Goal: Complete application form

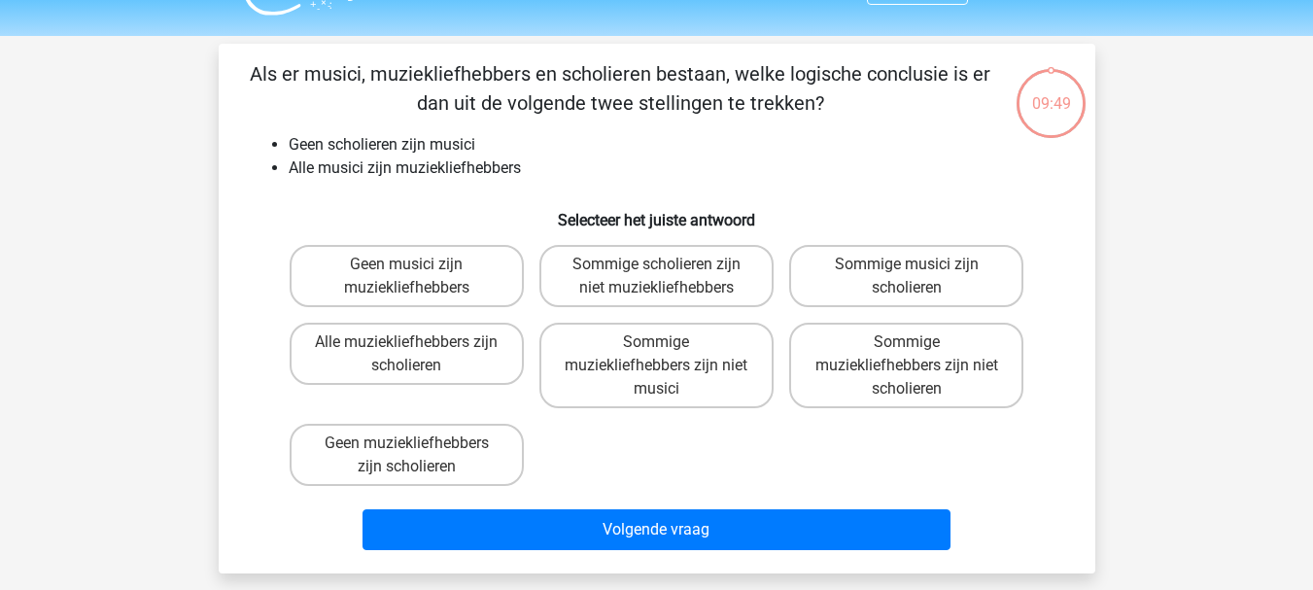
scroll to position [48, 0]
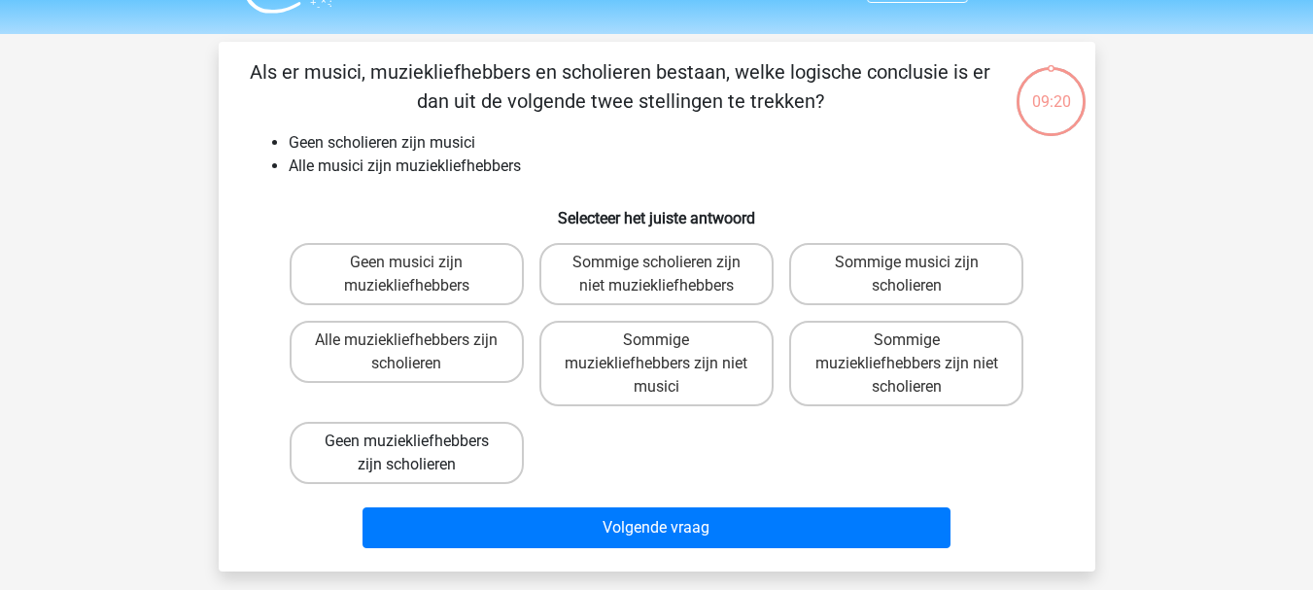
click at [458, 455] on label "Geen muziekliefhebbers zijn scholieren" at bounding box center [407, 453] width 234 height 62
click at [419, 454] on input "Geen muziekliefhebbers zijn scholieren" at bounding box center [412, 447] width 13 height 13
radio input "true"
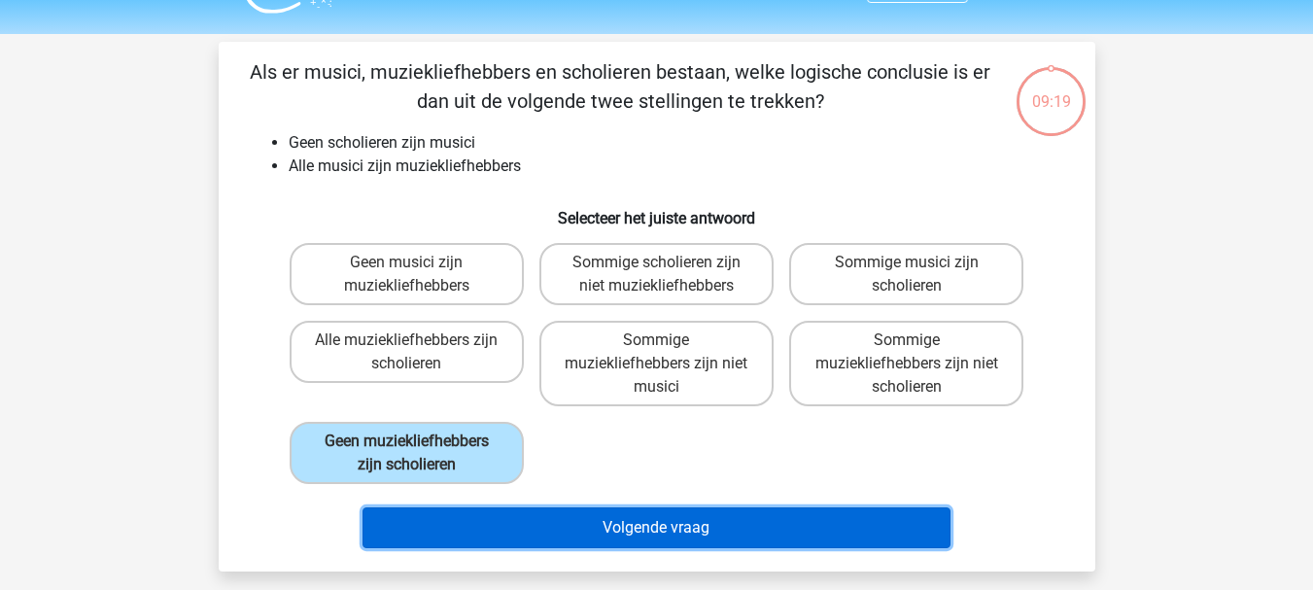
click at [586, 526] on button "Volgende vraag" at bounding box center [657, 527] width 588 height 41
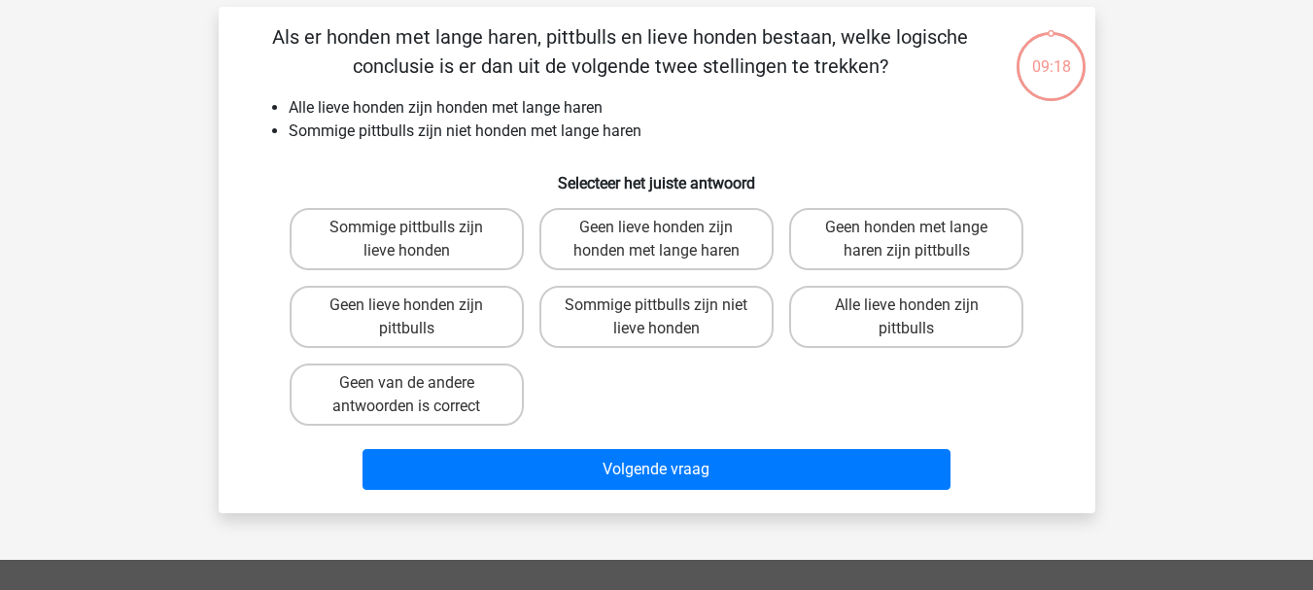
scroll to position [89, 0]
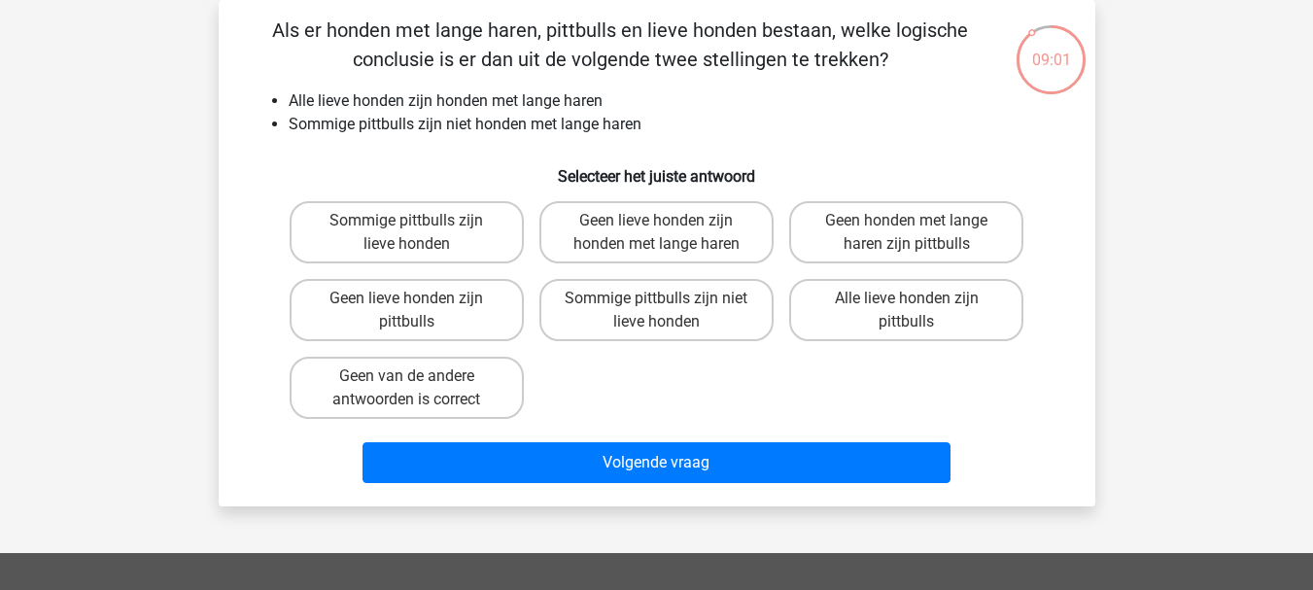
click at [419, 227] on input "Sommige pittbulls zijn lieve honden" at bounding box center [412, 227] width 13 height 13
radio input "true"
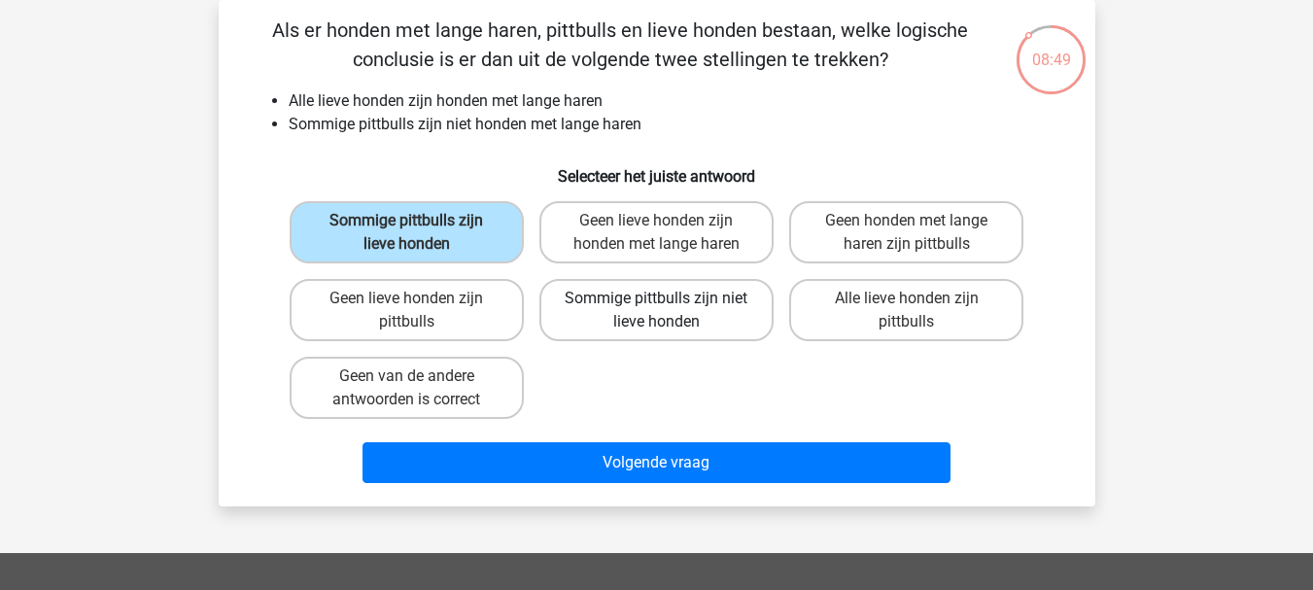
click at [634, 325] on label "Sommige pittbulls zijn niet lieve honden" at bounding box center [656, 310] width 234 height 62
click at [656, 311] on input "Sommige pittbulls zijn niet lieve honden" at bounding box center [662, 304] width 13 height 13
radio input "true"
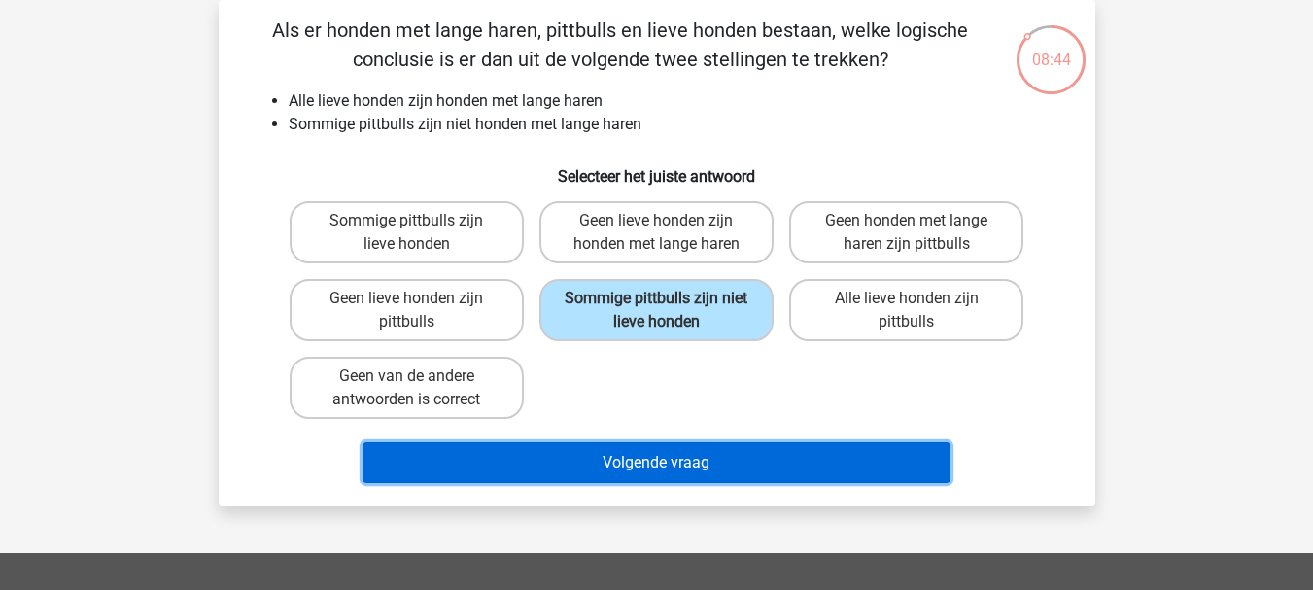
click at [555, 470] on button "Volgende vraag" at bounding box center [657, 462] width 588 height 41
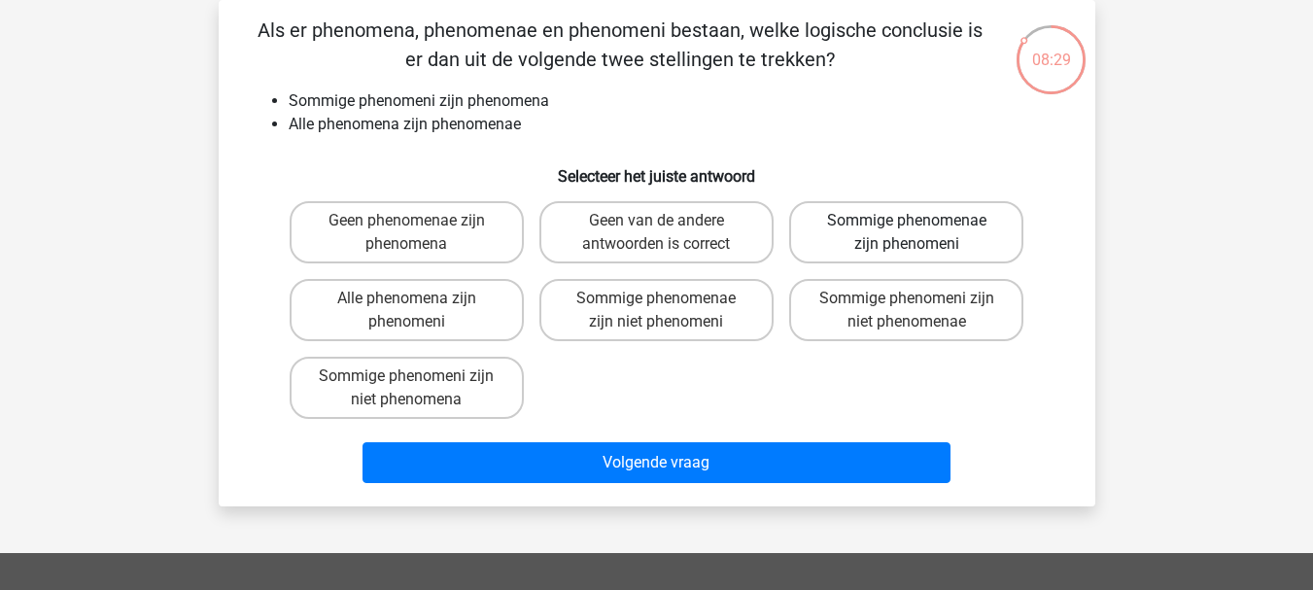
click at [876, 241] on label "Sommige phenomenae zijn phenomeni" at bounding box center [906, 232] width 234 height 62
click at [907, 233] on input "Sommige phenomenae zijn phenomeni" at bounding box center [913, 227] width 13 height 13
radio input "true"
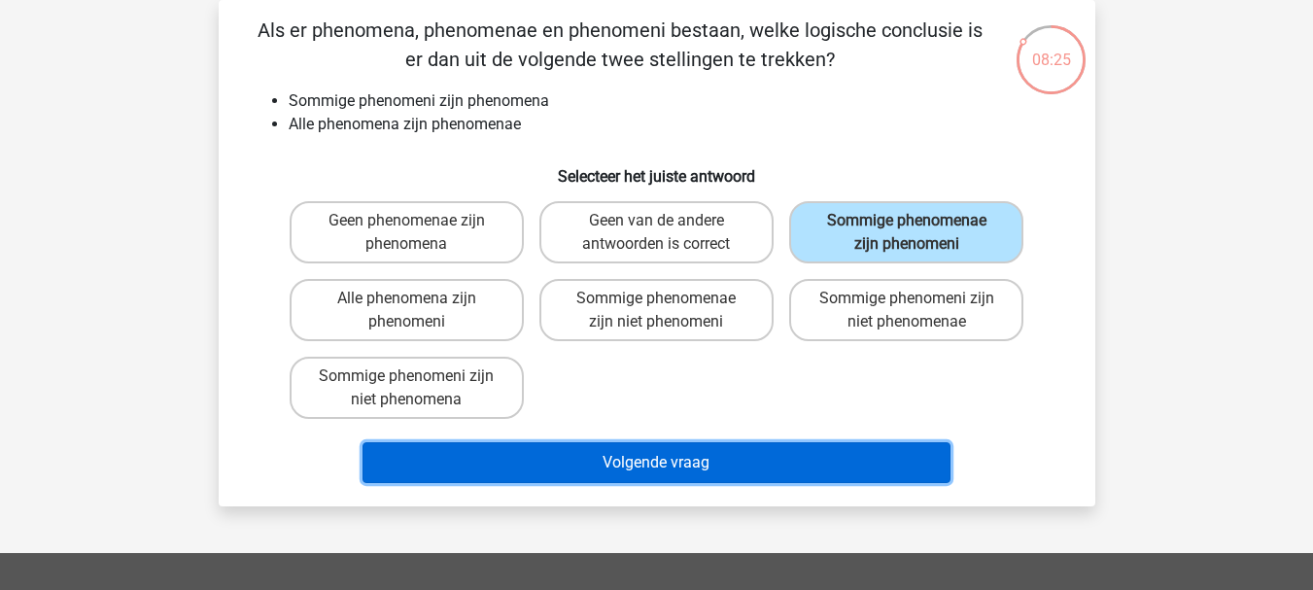
click at [641, 465] on button "Volgende vraag" at bounding box center [657, 462] width 588 height 41
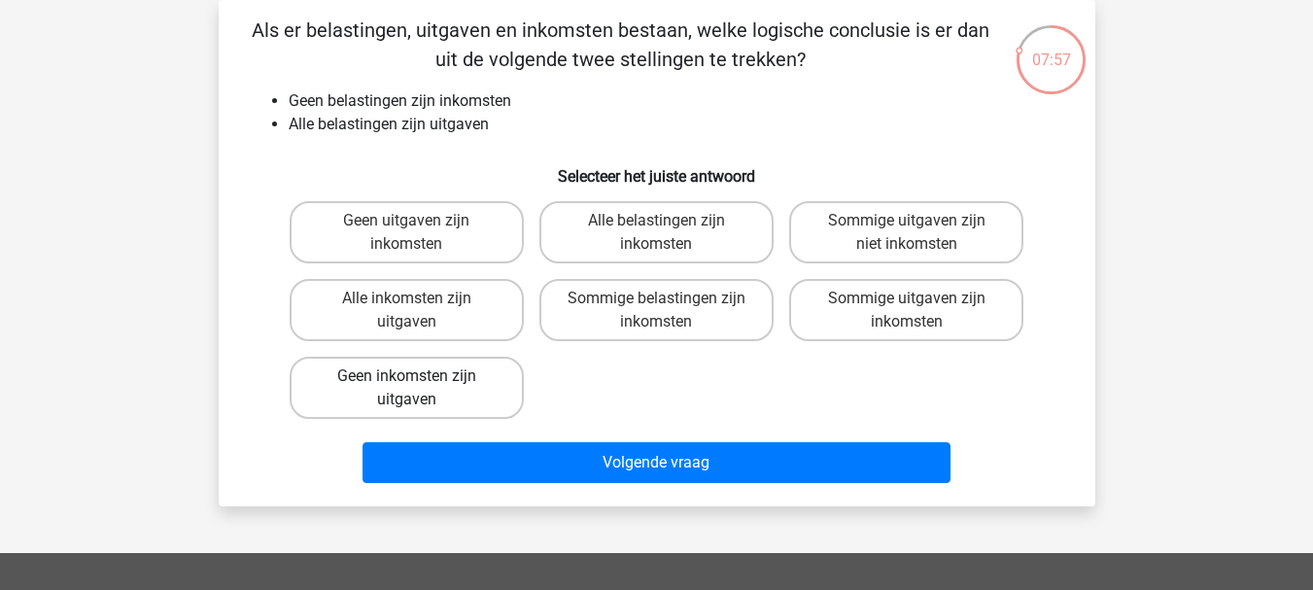
click at [468, 387] on label "Geen inkomsten zijn uitgaven" at bounding box center [407, 388] width 234 height 62
click at [419, 387] on input "Geen inkomsten zijn uitgaven" at bounding box center [412, 382] width 13 height 13
radio input "true"
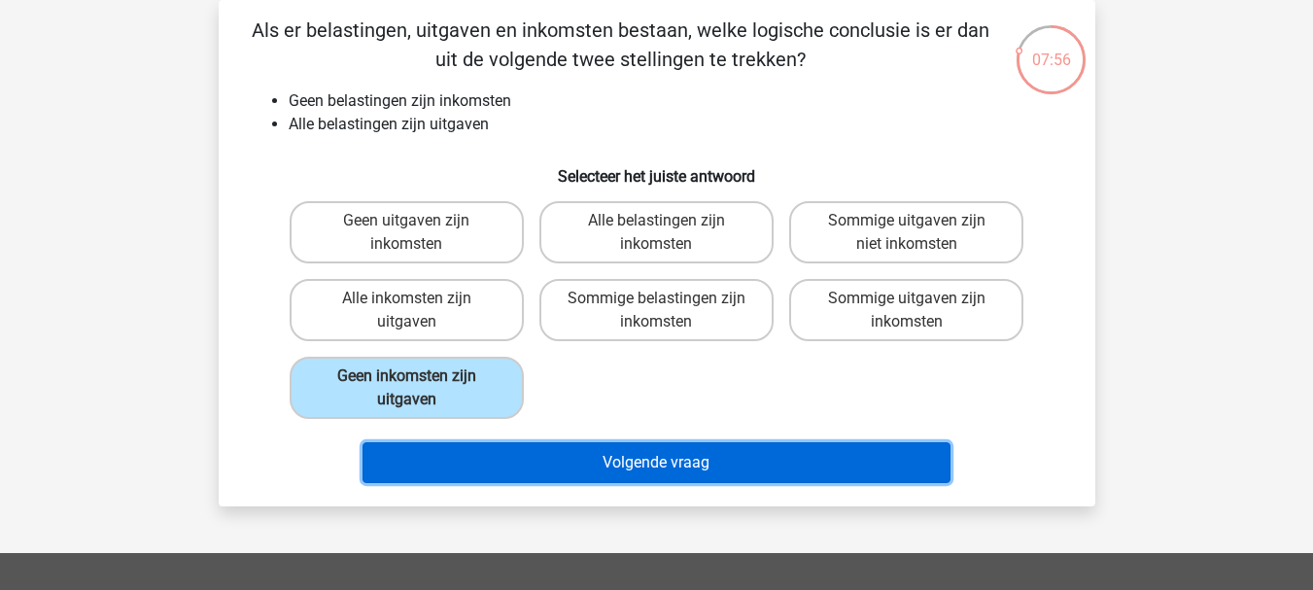
click at [517, 469] on button "Volgende vraag" at bounding box center [657, 462] width 588 height 41
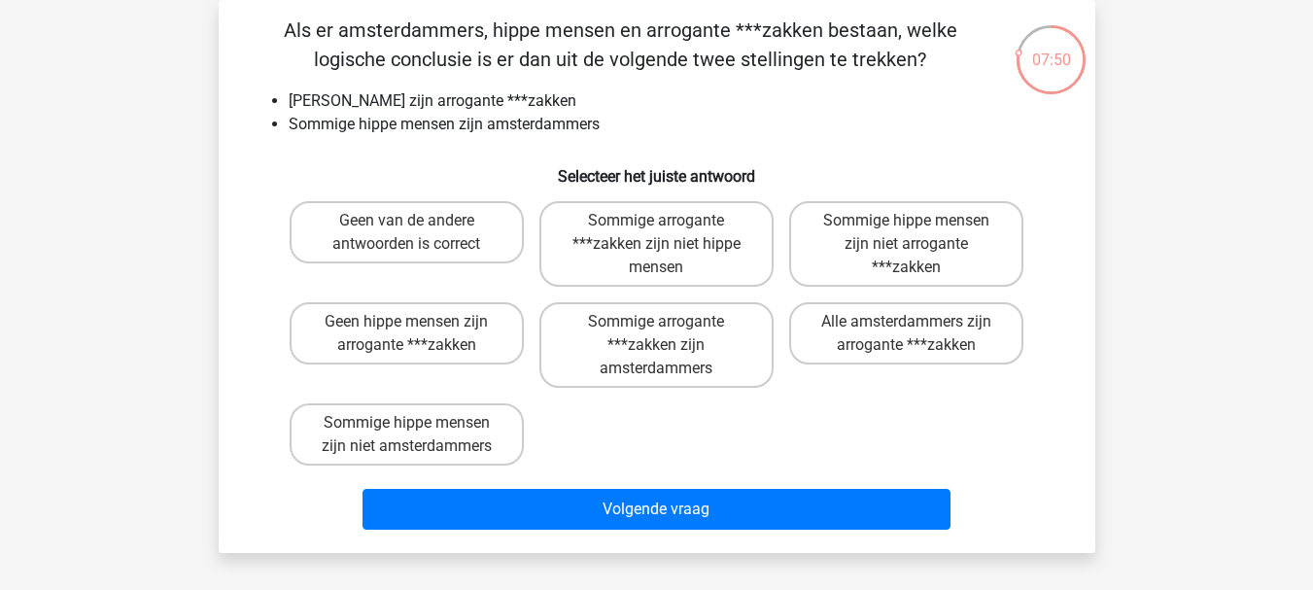
click at [1312, 142] on html "Registreer Nederlands English" at bounding box center [656, 512] width 1313 height 1202
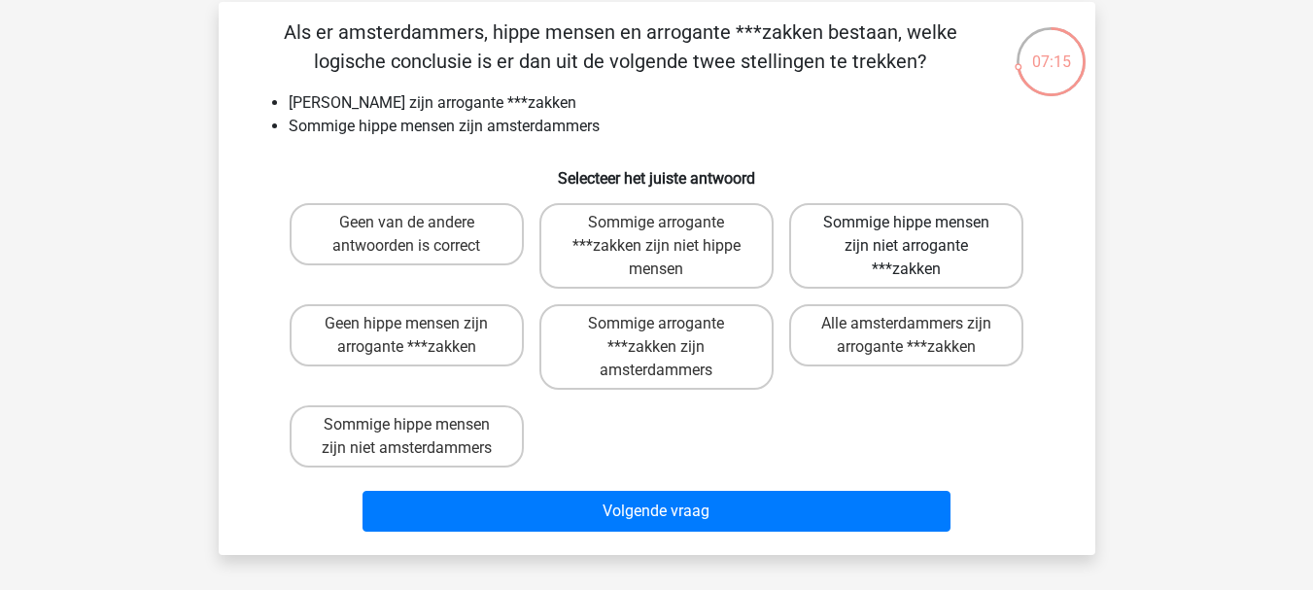
click at [872, 260] on label "Sommige hippe mensen zijn niet arrogante ***zakken" at bounding box center [906, 246] width 234 height 86
click at [907, 235] on input "Sommige hippe mensen zijn niet arrogante ***zakken" at bounding box center [913, 229] width 13 height 13
radio input "true"
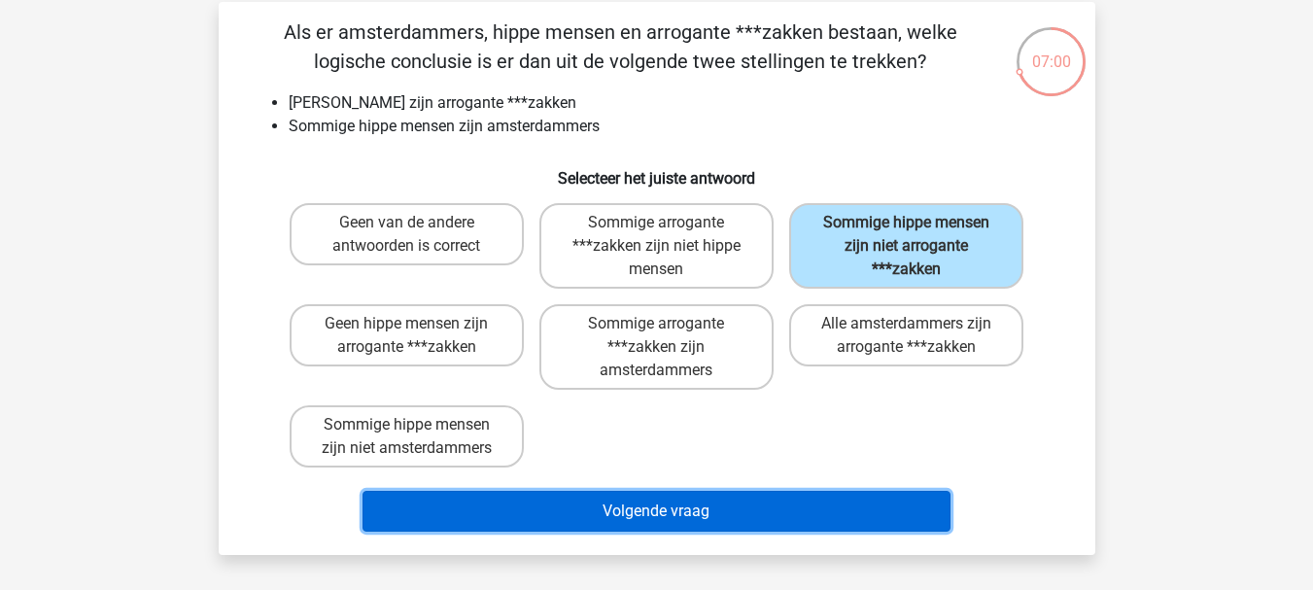
click at [582, 509] on button "Volgende vraag" at bounding box center [657, 511] width 588 height 41
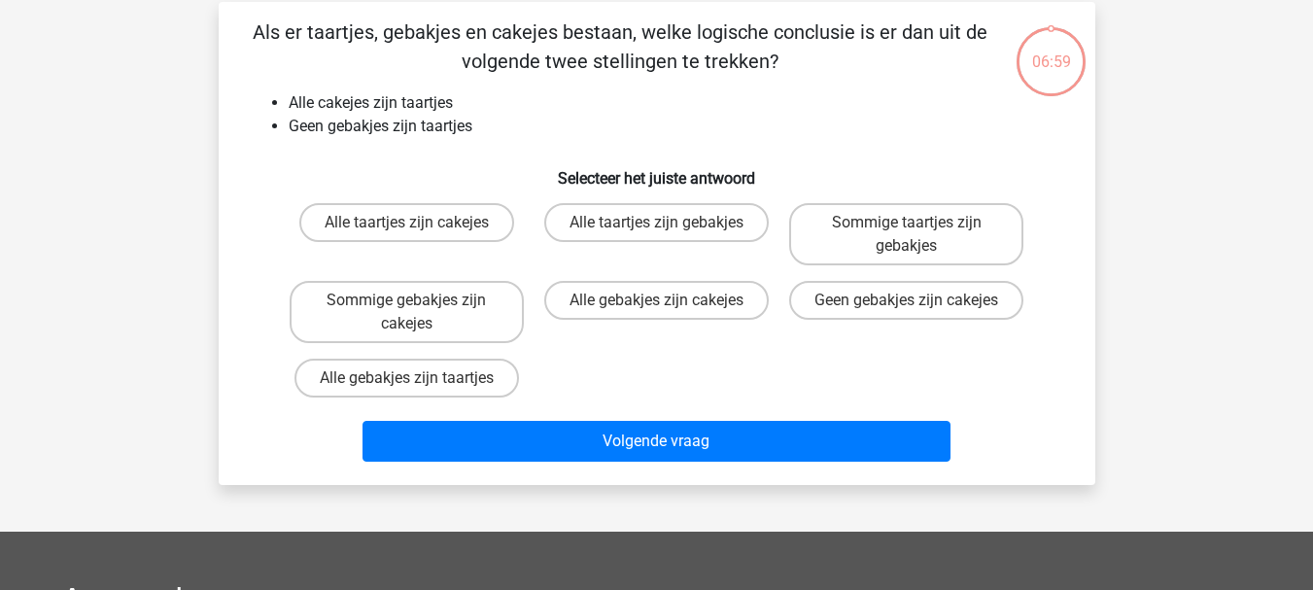
scroll to position [89, 0]
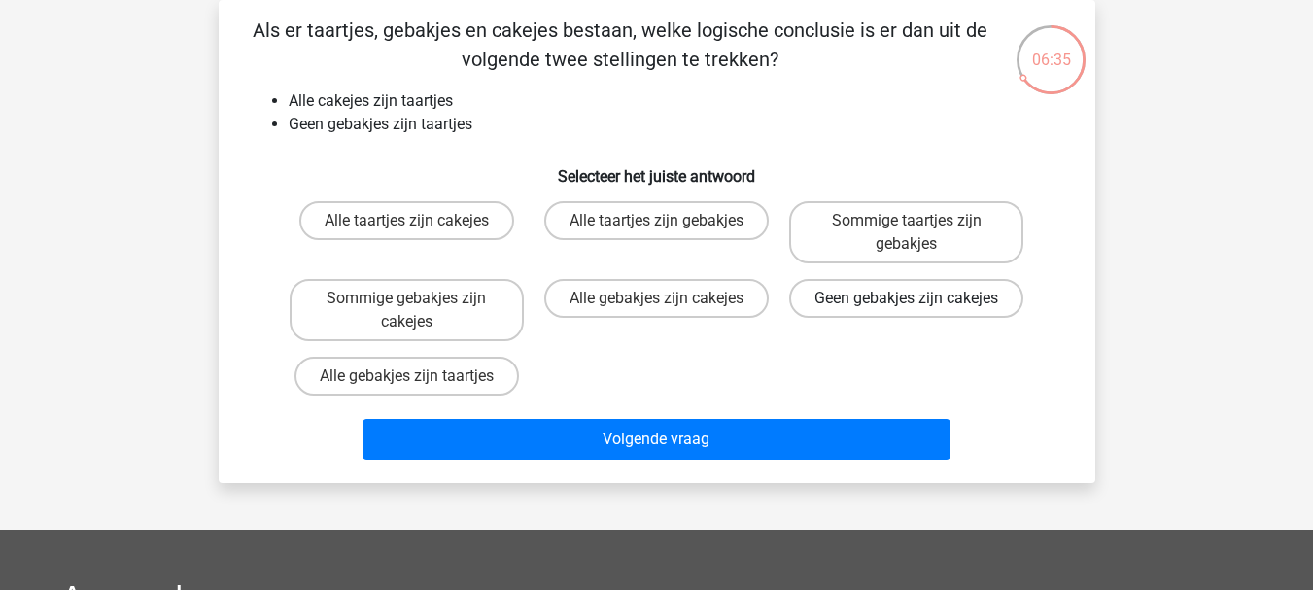
click at [868, 315] on label "Geen gebakjes zijn cakejes" at bounding box center [906, 298] width 234 height 39
click at [907, 311] on input "Geen gebakjes zijn cakejes" at bounding box center [913, 304] width 13 height 13
radio input "true"
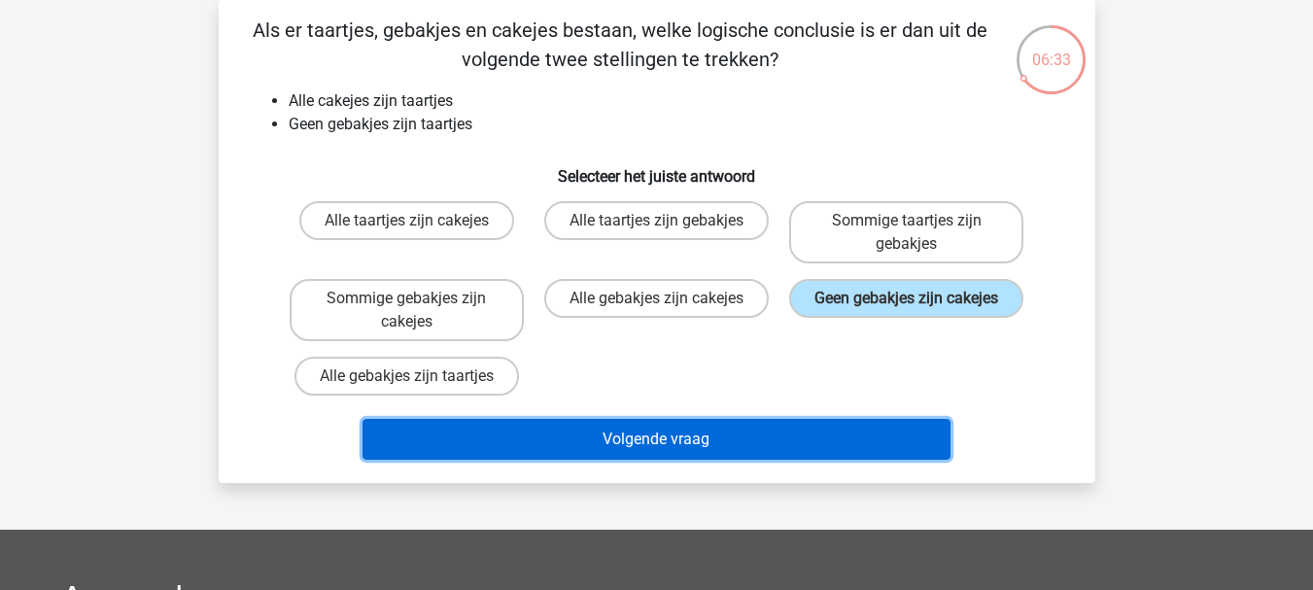
click at [748, 442] on button "Volgende vraag" at bounding box center [657, 439] width 588 height 41
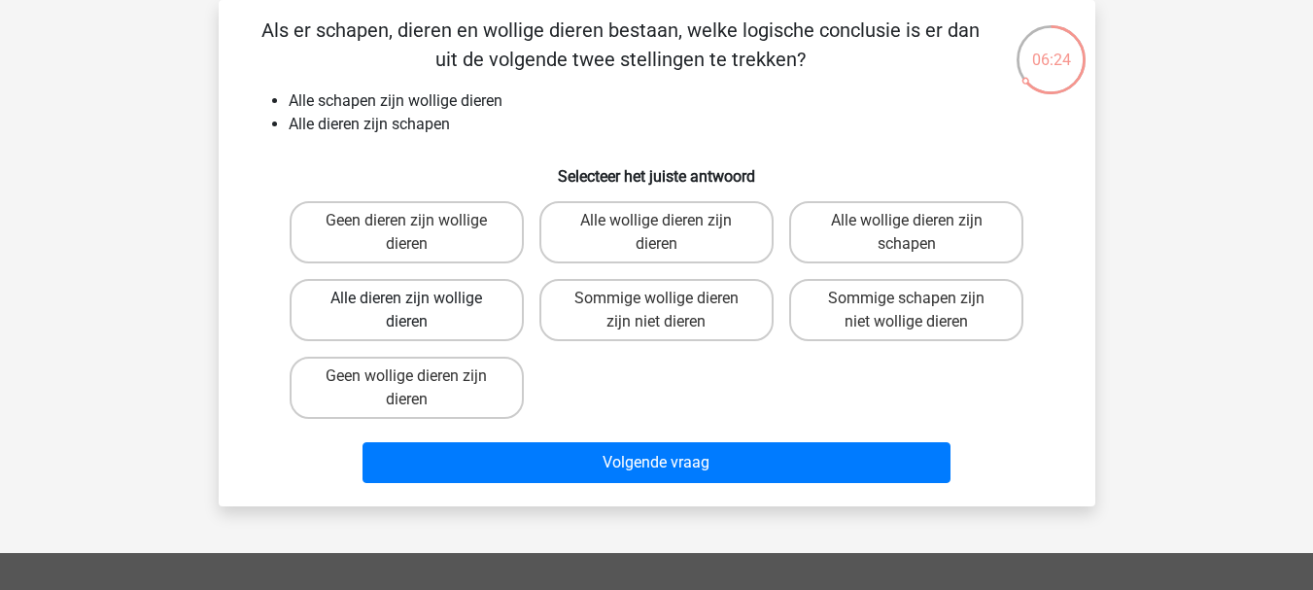
click at [465, 301] on label "Alle dieren zijn wollige dieren" at bounding box center [407, 310] width 234 height 62
click at [419, 301] on input "Alle dieren zijn wollige dieren" at bounding box center [412, 304] width 13 height 13
radio input "true"
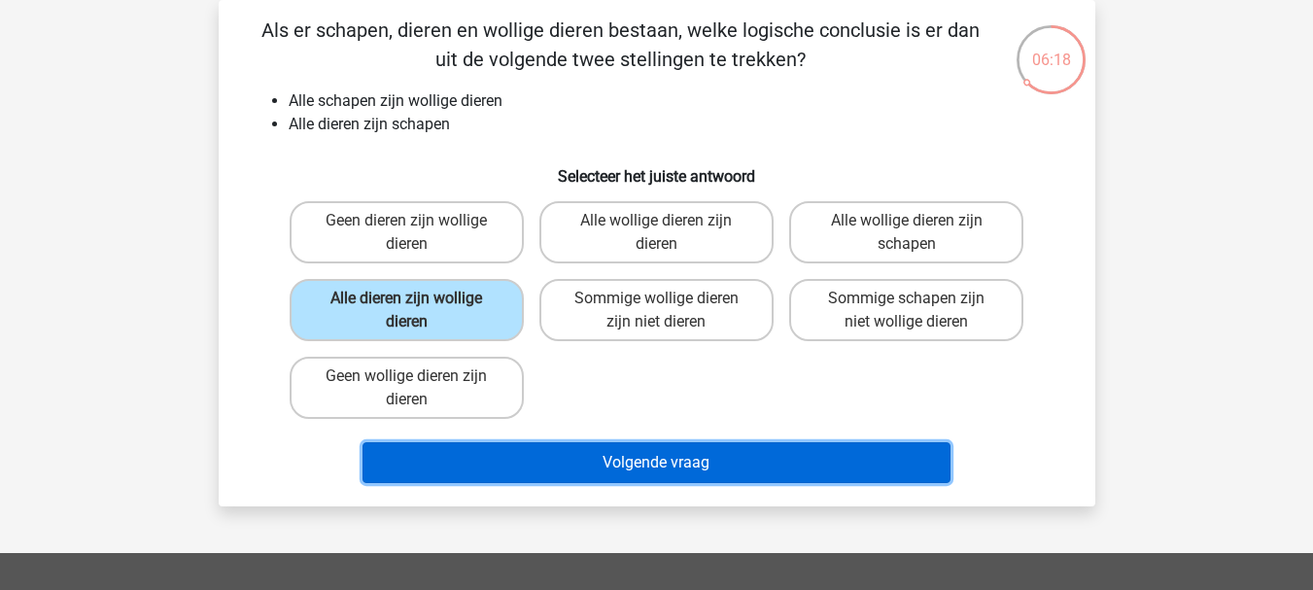
click at [579, 465] on button "Volgende vraag" at bounding box center [657, 462] width 588 height 41
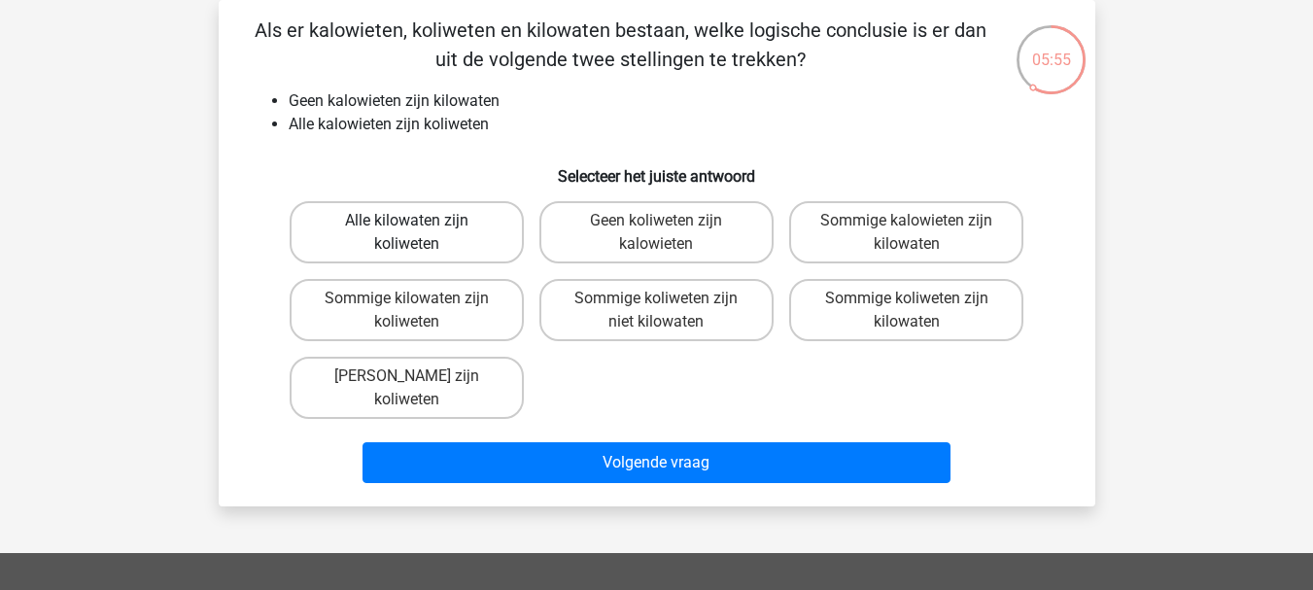
click at [495, 242] on label "Alle kilowaten zijn koliweten" at bounding box center [407, 232] width 234 height 62
click at [419, 233] on input "Alle kilowaten zijn koliweten" at bounding box center [412, 227] width 13 height 13
radio input "true"
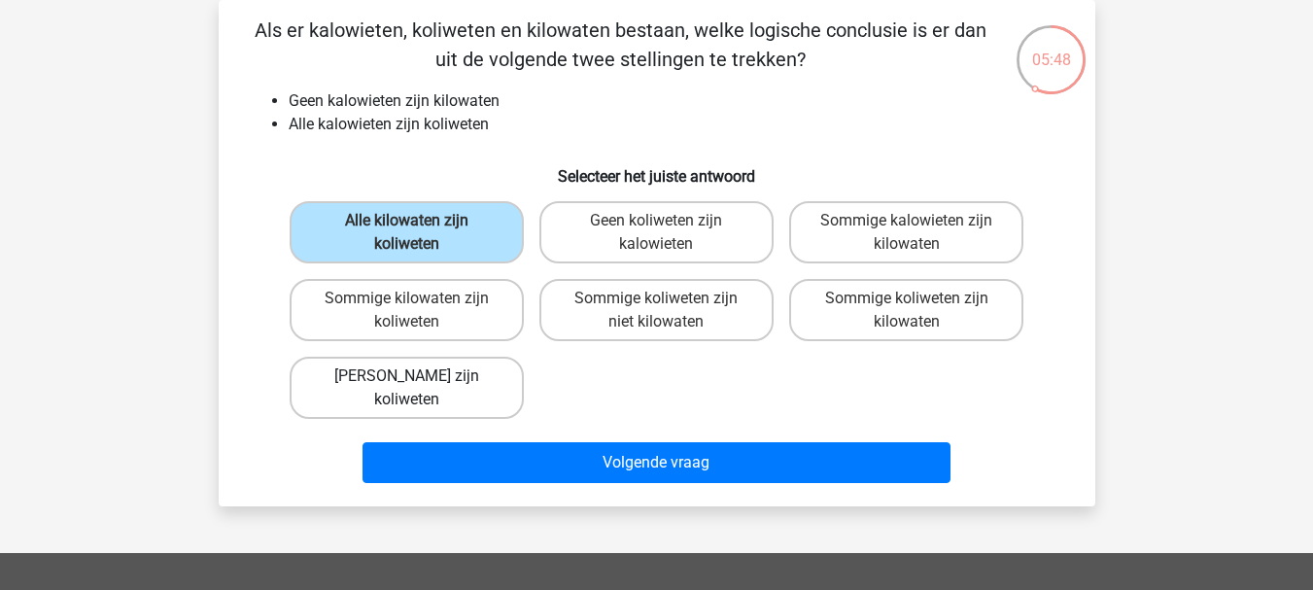
click at [430, 393] on label "Geen kilowaten zijn koliweten" at bounding box center [407, 388] width 234 height 62
click at [419, 389] on input "Geen kilowaten zijn koliweten" at bounding box center [412, 382] width 13 height 13
radio input "true"
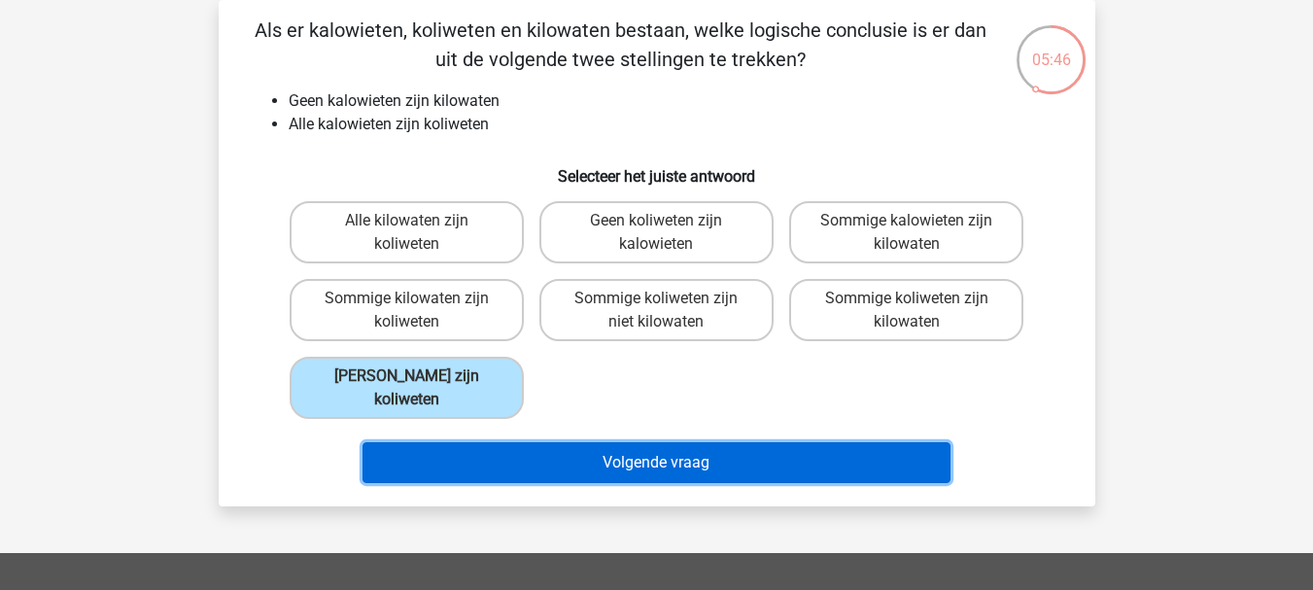
click at [520, 460] on button "Volgende vraag" at bounding box center [657, 462] width 588 height 41
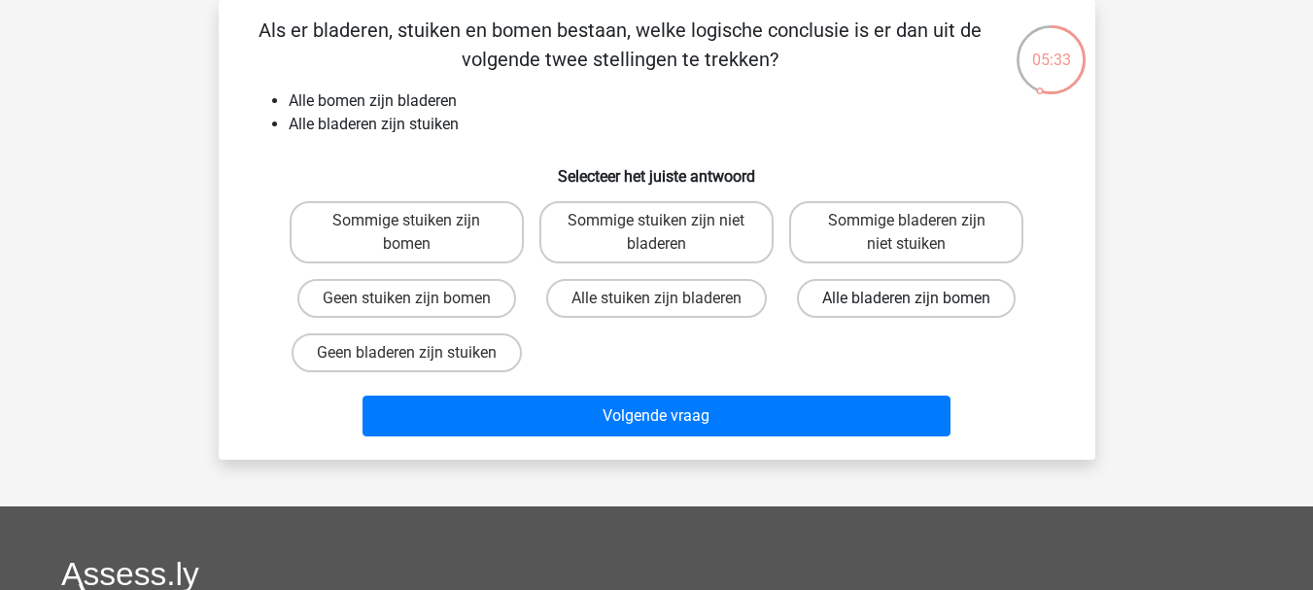
click at [866, 301] on label "Alle bladeren zijn bomen" at bounding box center [906, 298] width 219 height 39
click at [907, 301] on input "Alle bladeren zijn bomen" at bounding box center [913, 304] width 13 height 13
radio input "true"
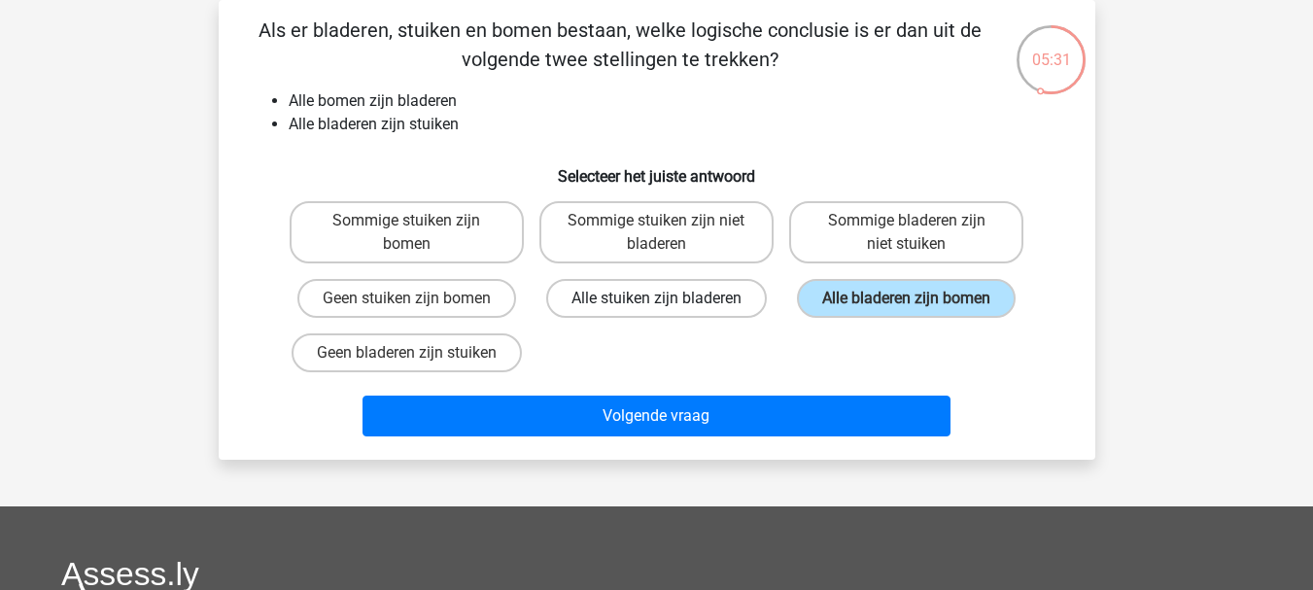
click at [725, 306] on label "Alle stuiken zijn bladeren" at bounding box center [656, 298] width 221 height 39
click at [669, 306] on input "Alle stuiken zijn bladeren" at bounding box center [662, 304] width 13 height 13
radio input "true"
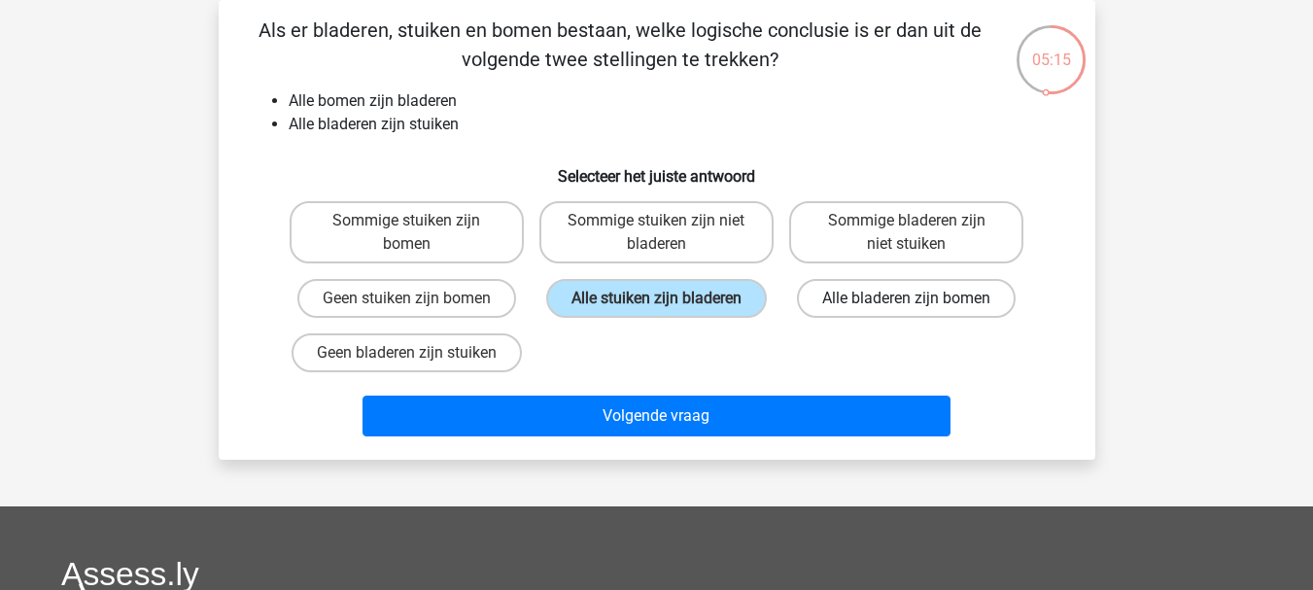
click at [887, 297] on label "Alle bladeren zijn bomen" at bounding box center [906, 298] width 219 height 39
click at [907, 298] on input "Alle bladeren zijn bomen" at bounding box center [913, 304] width 13 height 13
radio input "true"
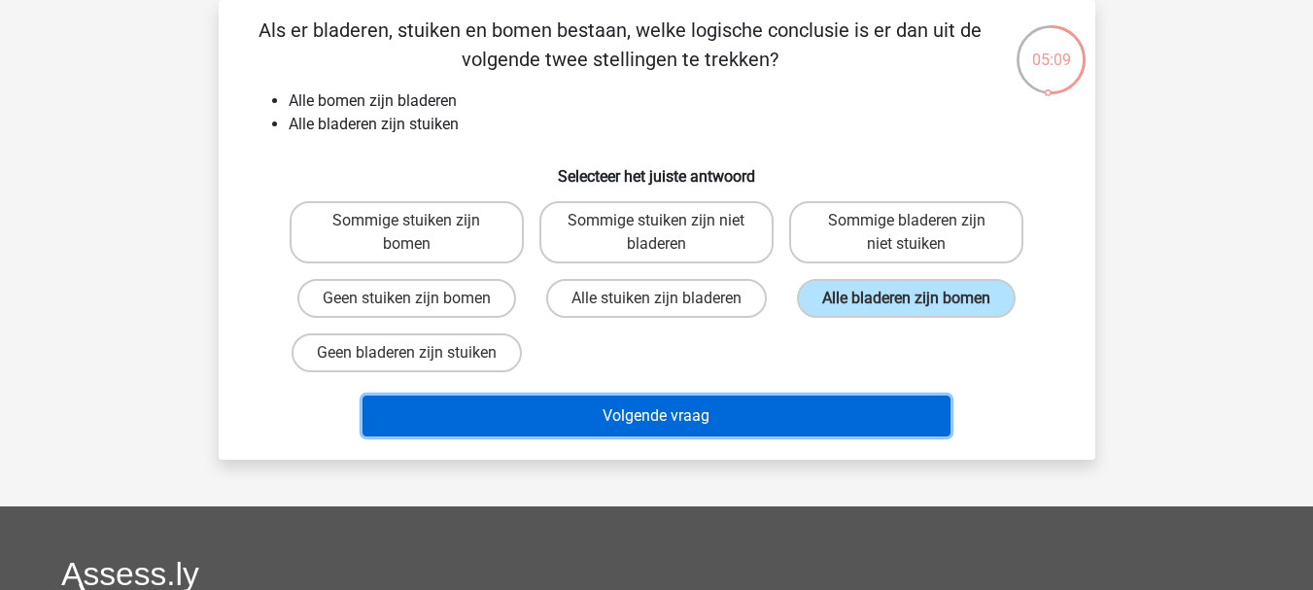
click at [746, 421] on button "Volgende vraag" at bounding box center [657, 416] width 588 height 41
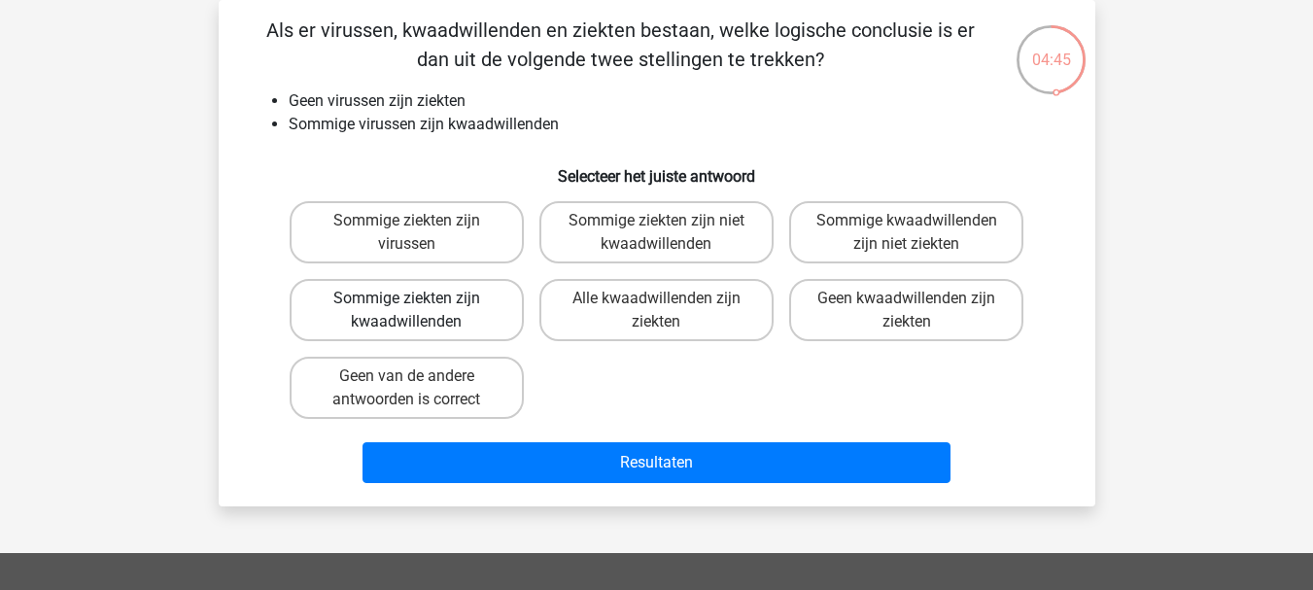
click at [469, 313] on label "Sommige ziekten zijn kwaadwillenden" at bounding box center [407, 310] width 234 height 62
click at [419, 311] on input "Sommige ziekten zijn kwaadwillenden" at bounding box center [412, 304] width 13 height 13
radio input "true"
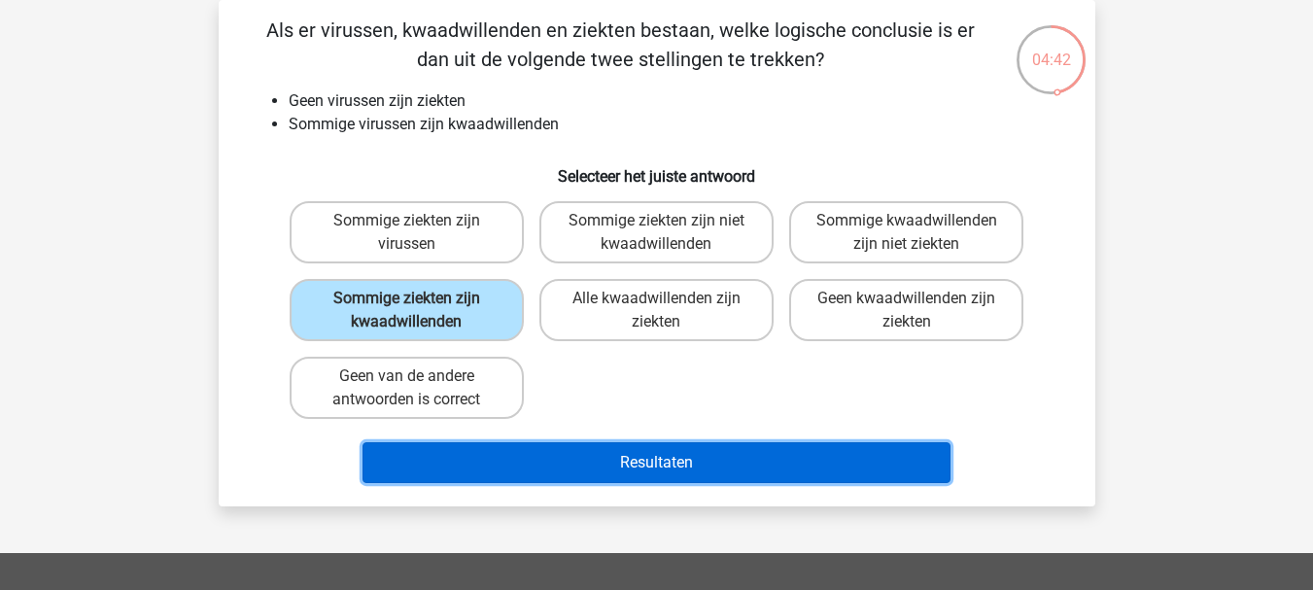
click at [492, 462] on button "Resultaten" at bounding box center [657, 462] width 588 height 41
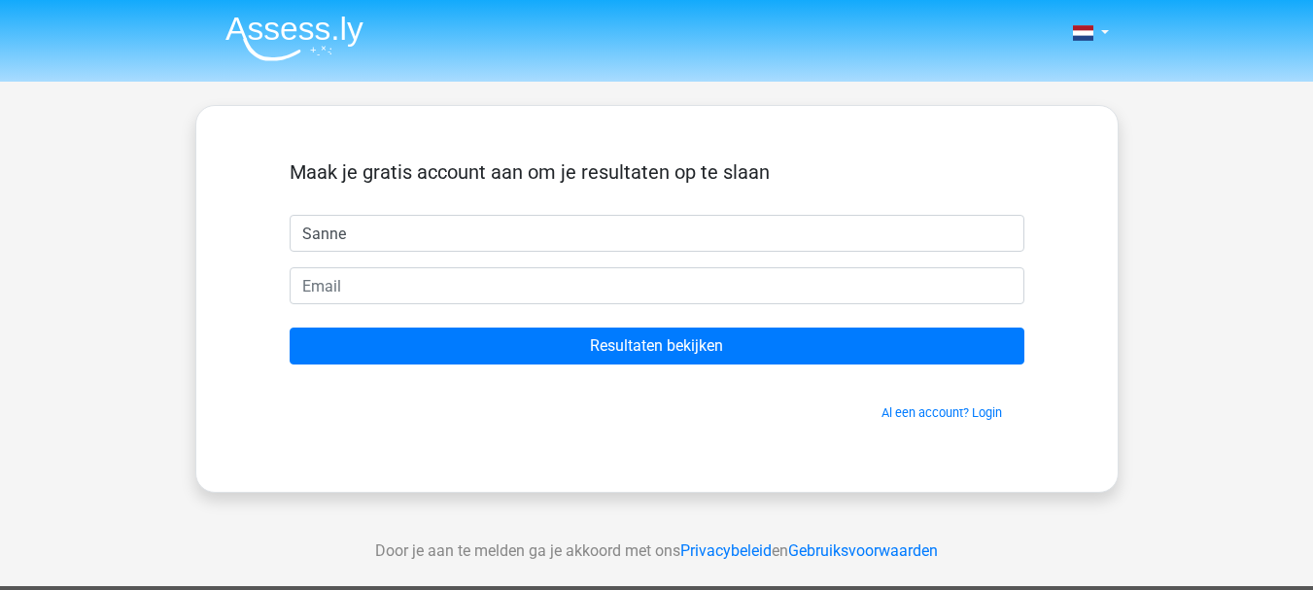
type input "Sanne"
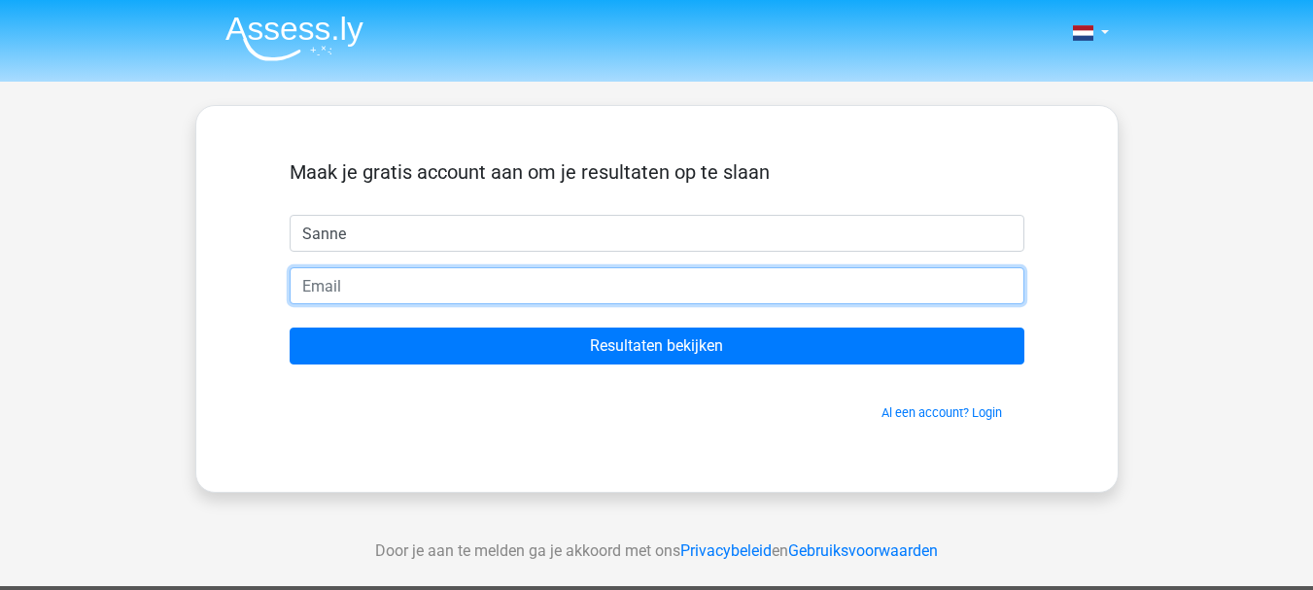
click at [472, 291] on input "email" at bounding box center [657, 285] width 735 height 37
type input "[EMAIL_ADDRESS][DOMAIN_NAME]"
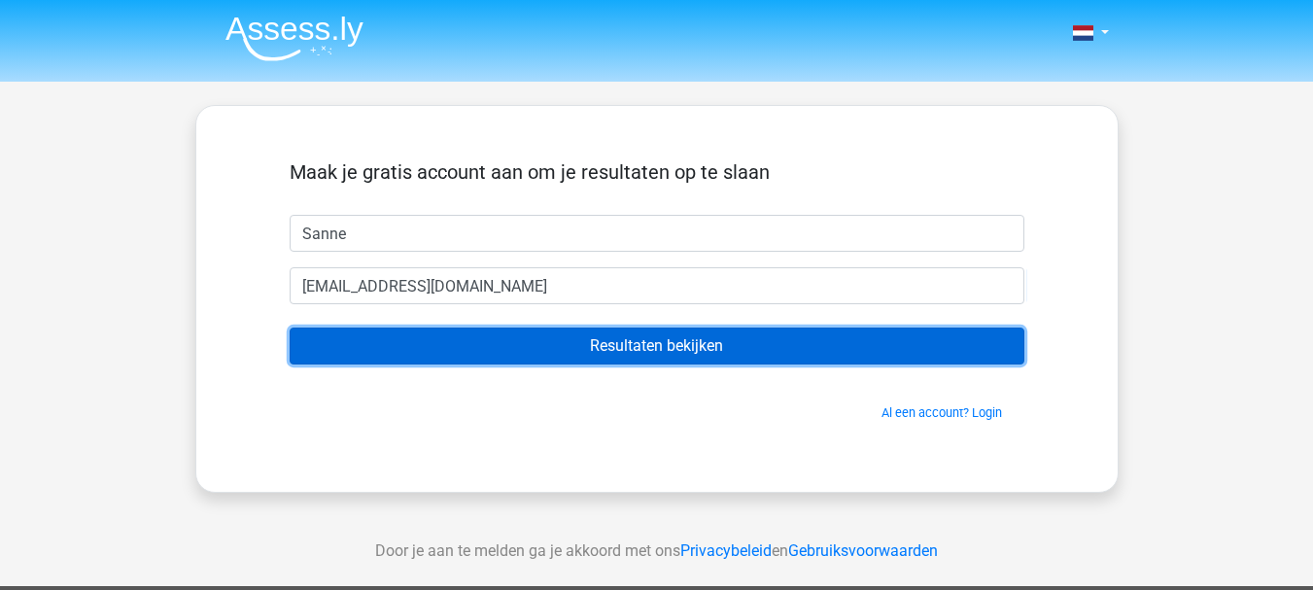
click at [469, 353] on input "Resultaten bekijken" at bounding box center [657, 346] width 735 height 37
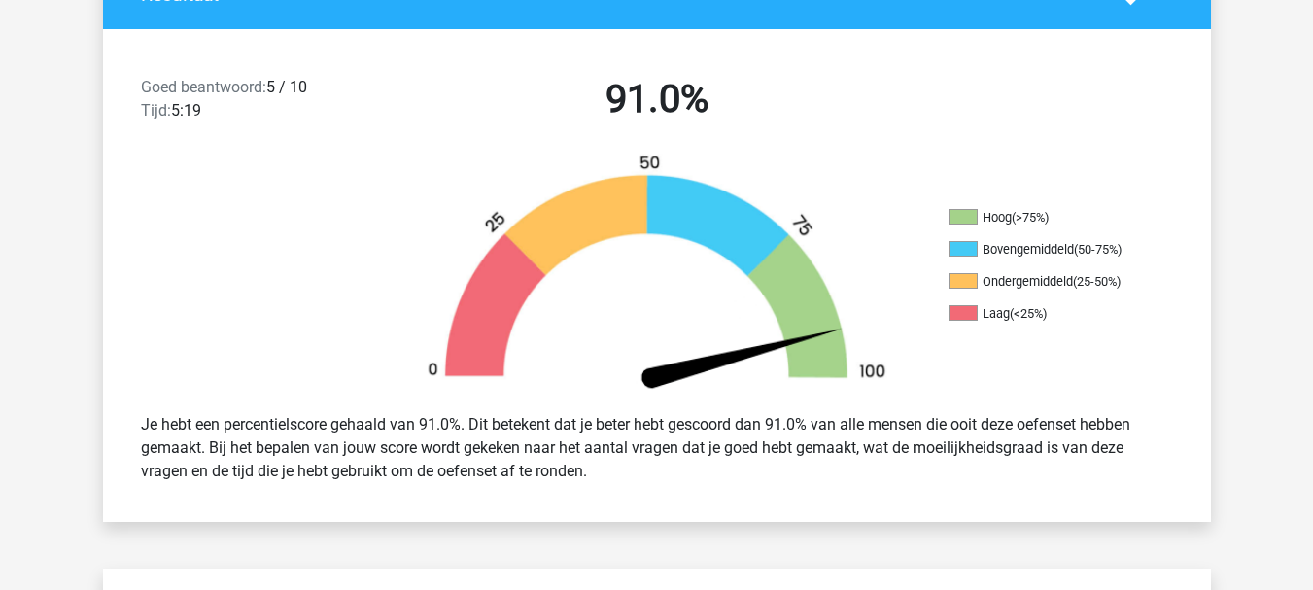
scroll to position [458, 0]
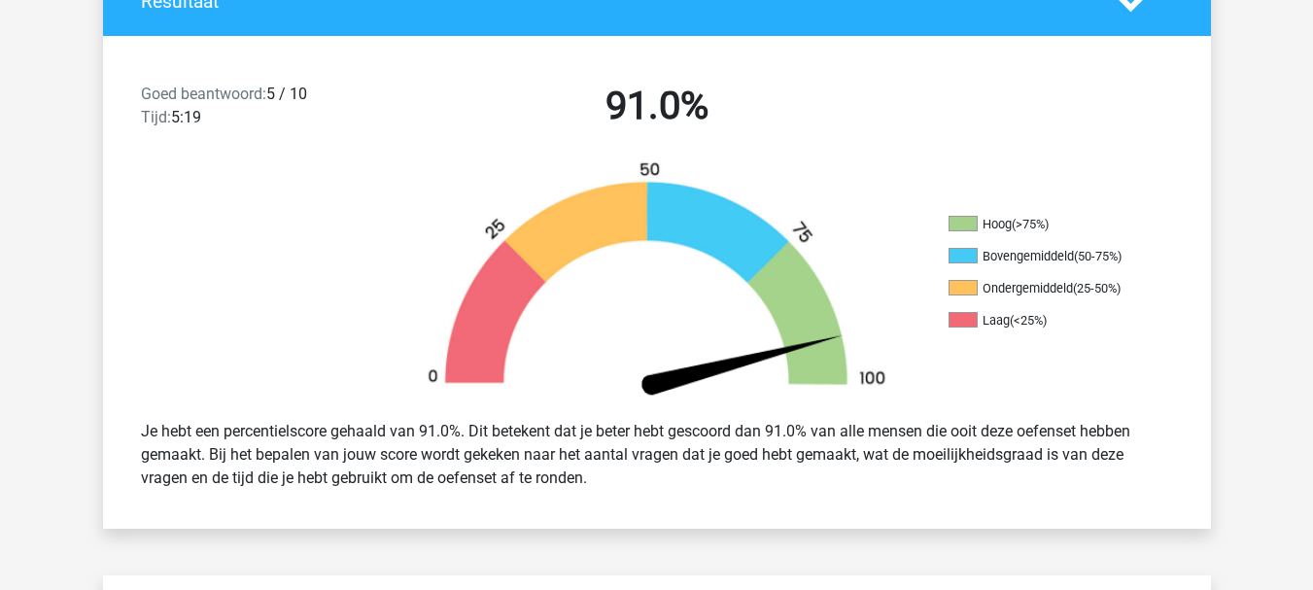
click at [453, 351] on img at bounding box center [657, 282] width 525 height 244
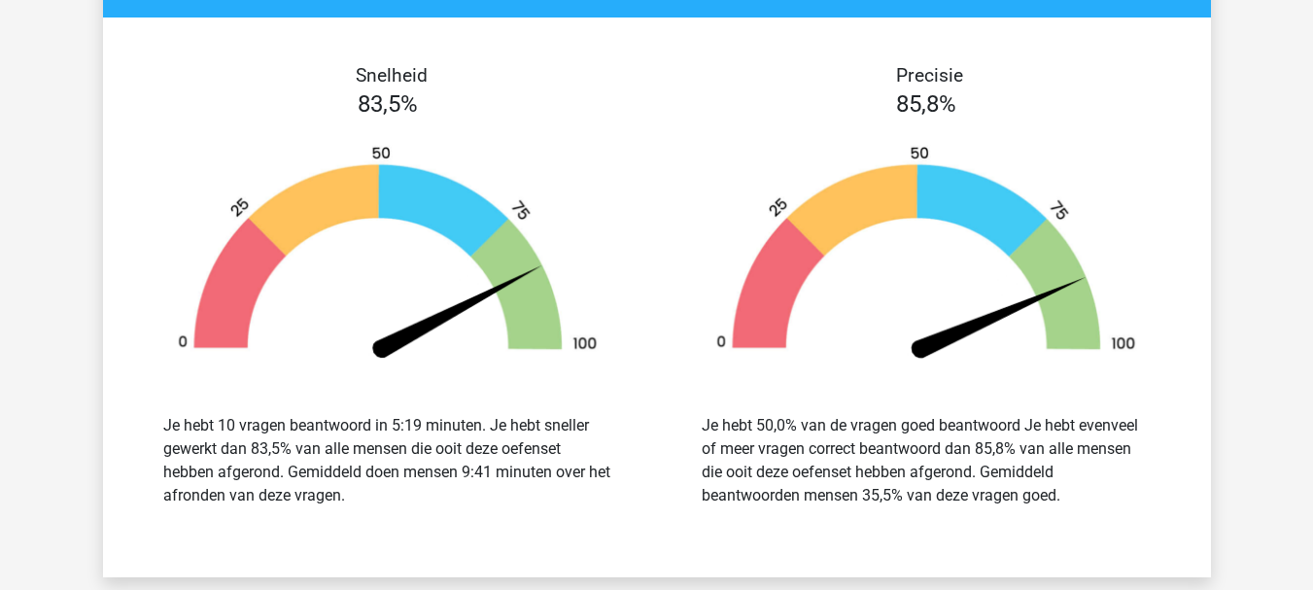
scroll to position [2303, 0]
